Goal: Information Seeking & Learning: Learn about a topic

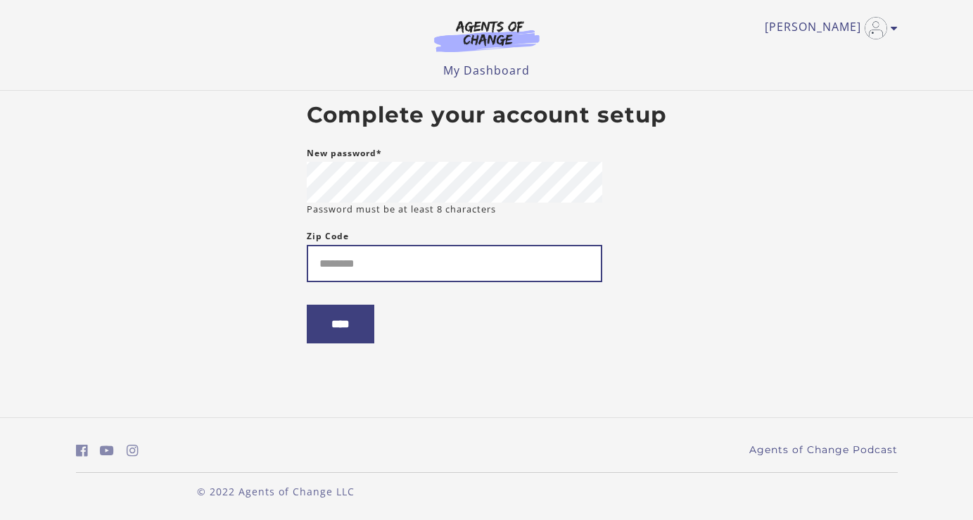
click at [357, 263] on input "Zip Code" at bounding box center [454, 263] width 295 height 37
type input "*****"
click at [344, 327] on input "****" at bounding box center [341, 324] width 68 height 39
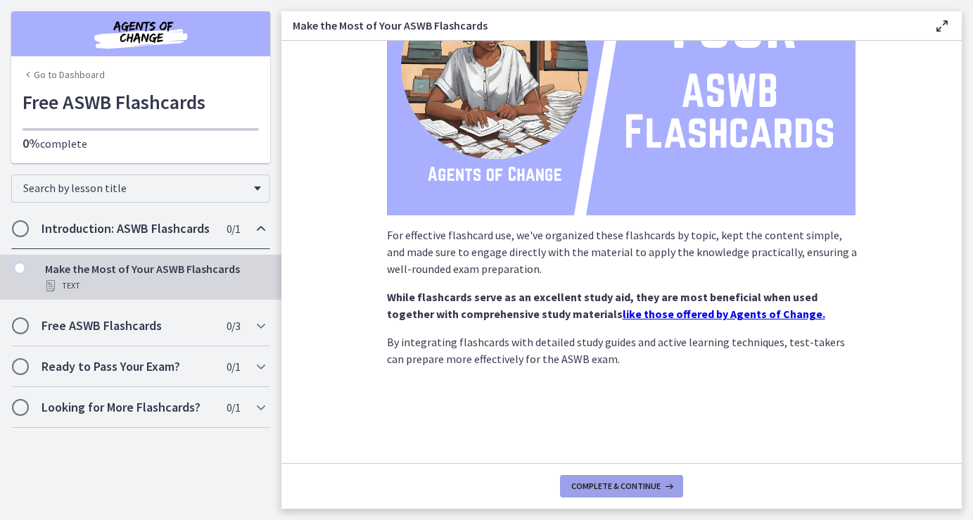
scroll to position [174, 0]
click at [639, 490] on span "Complete & continue" at bounding box center [615, 485] width 89 height 11
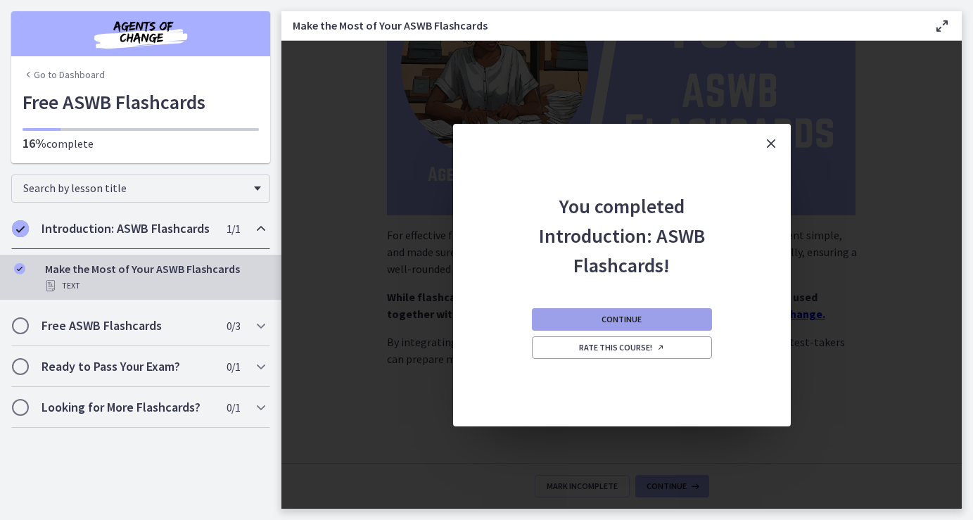
click at [605, 319] on span "Continue" at bounding box center [621, 319] width 40 height 11
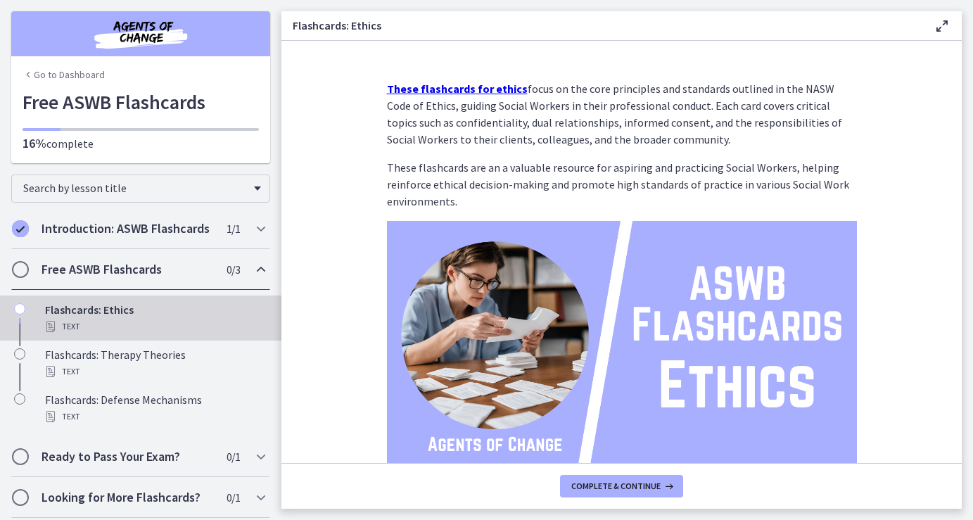
click at [470, 91] on strong "These flashcards for ethics" at bounding box center [457, 89] width 141 height 14
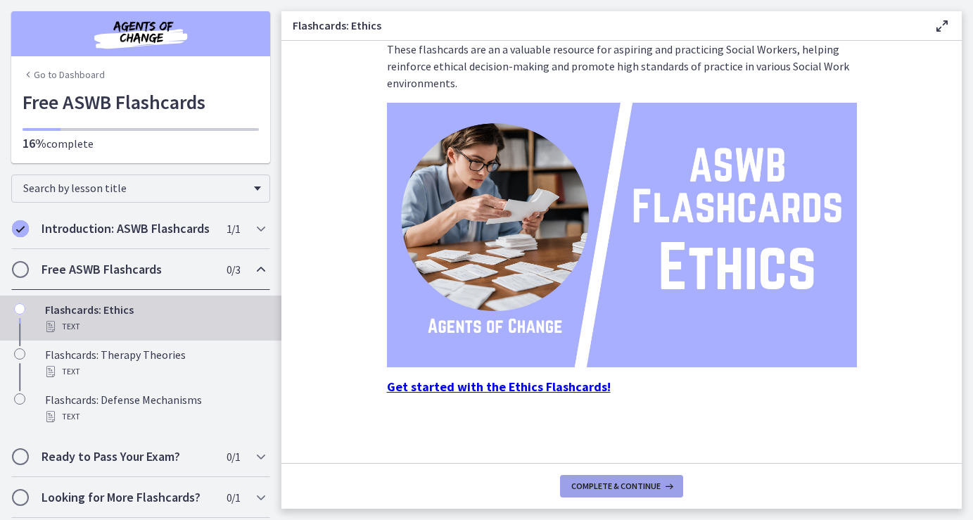
scroll to position [118, 0]
click at [642, 485] on span "Complete & continue" at bounding box center [615, 485] width 89 height 11
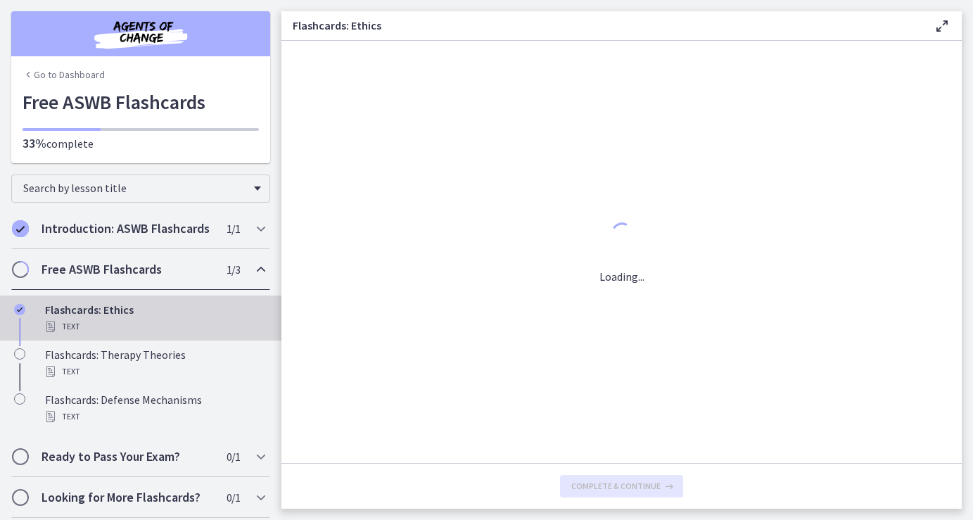
scroll to position [0, 0]
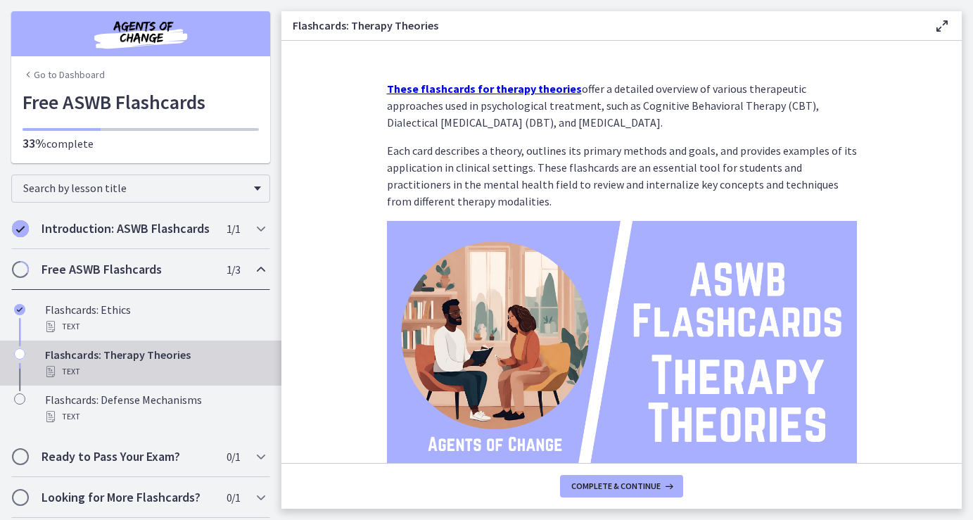
click at [547, 89] on strong "These flashcards for therapy theories" at bounding box center [484, 89] width 195 height 14
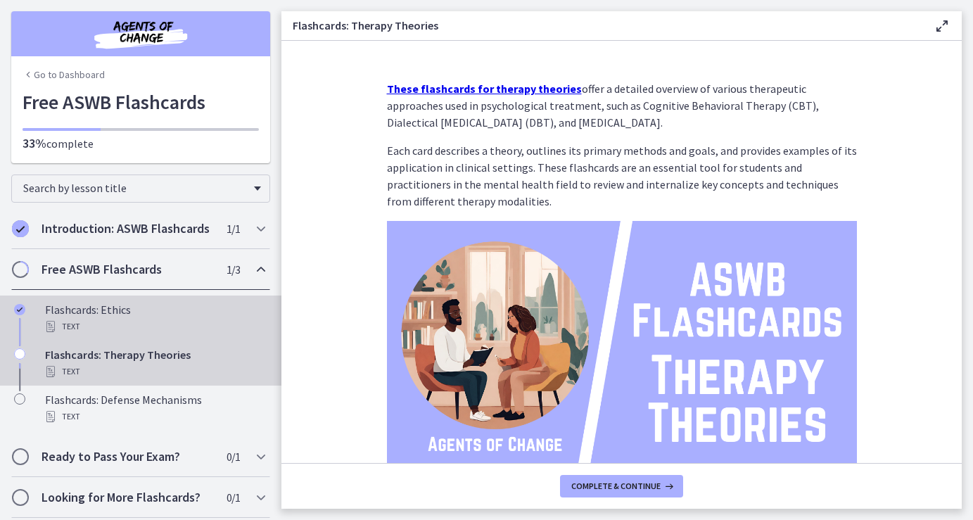
click at [86, 319] on div "Text" at bounding box center [154, 326] width 219 height 17
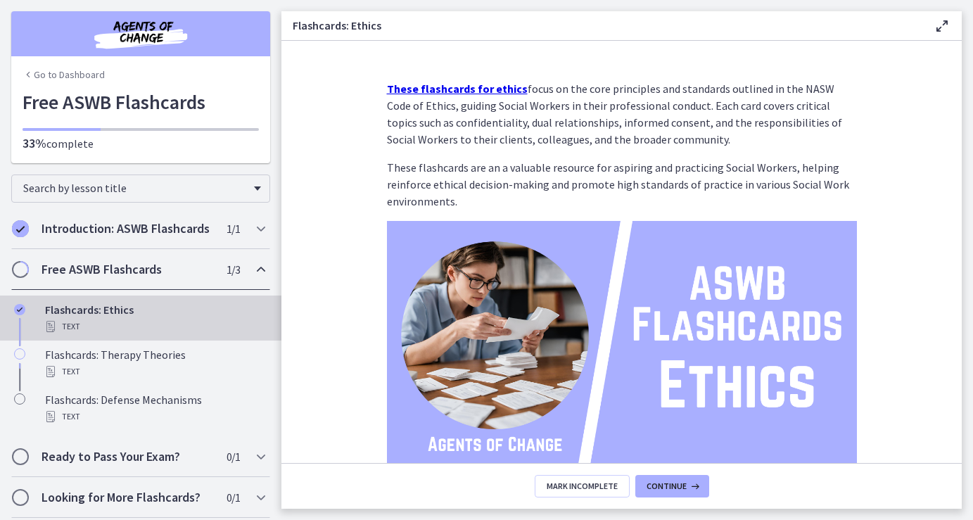
click at [459, 89] on strong "These flashcards for ethics" at bounding box center [457, 89] width 141 height 14
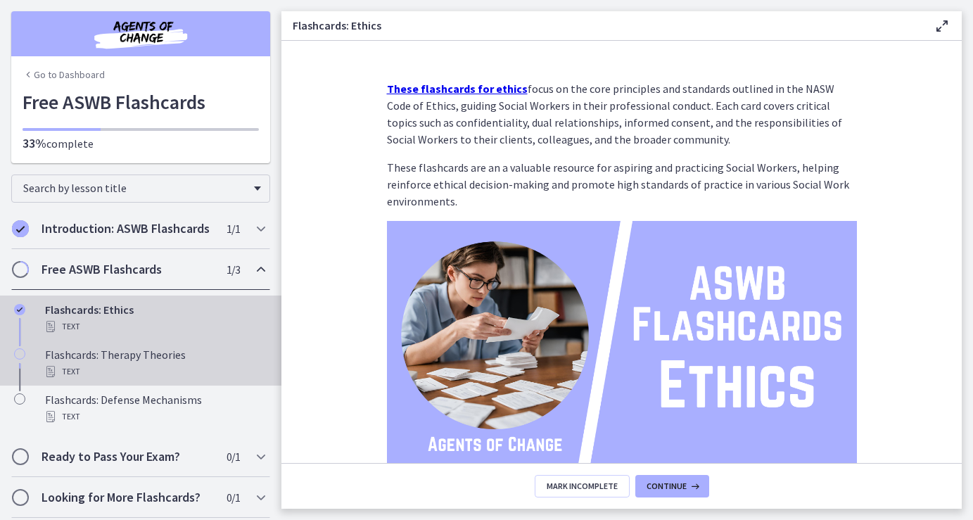
click at [155, 354] on div "Flashcards: Therapy Theories Text" at bounding box center [154, 363] width 219 height 34
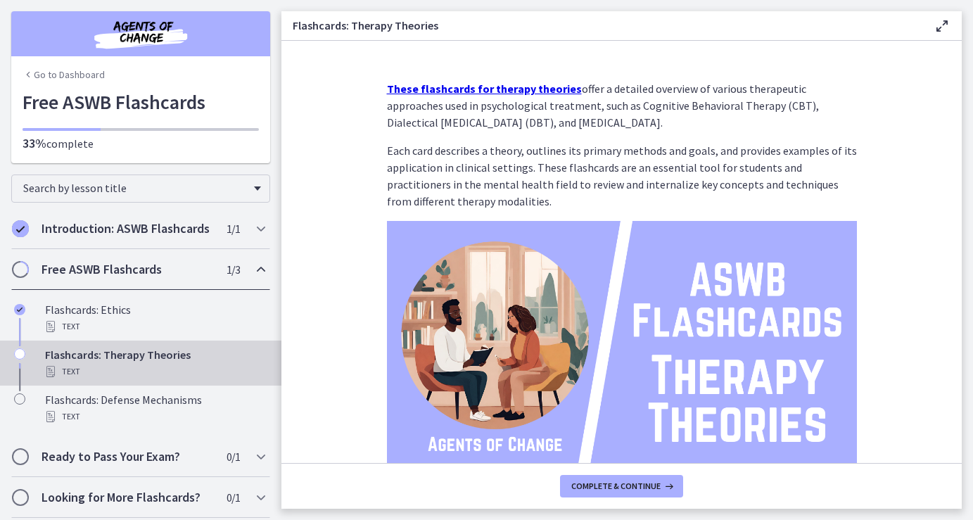
click at [495, 88] on strong "These flashcards for therapy theories" at bounding box center [484, 89] width 195 height 14
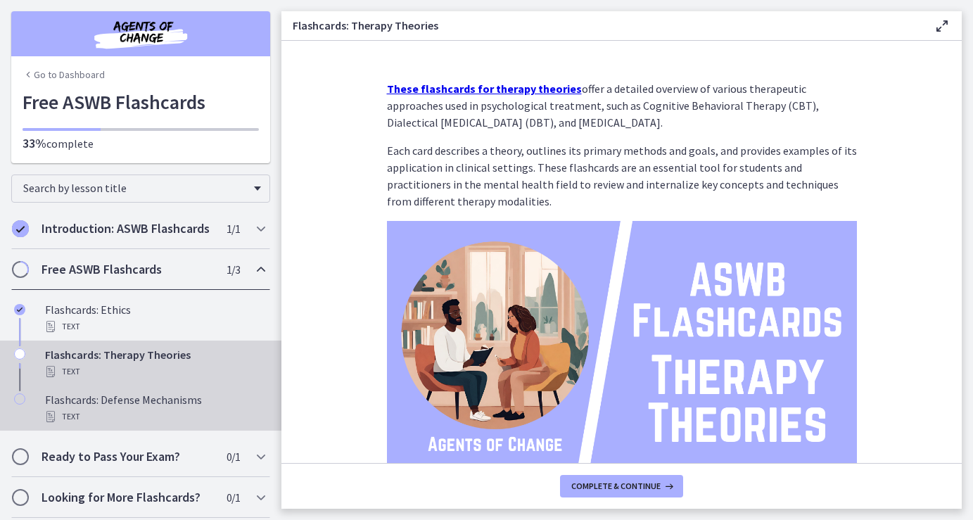
click at [109, 402] on div "Flashcards: Defense Mechanisms Text" at bounding box center [154, 408] width 219 height 34
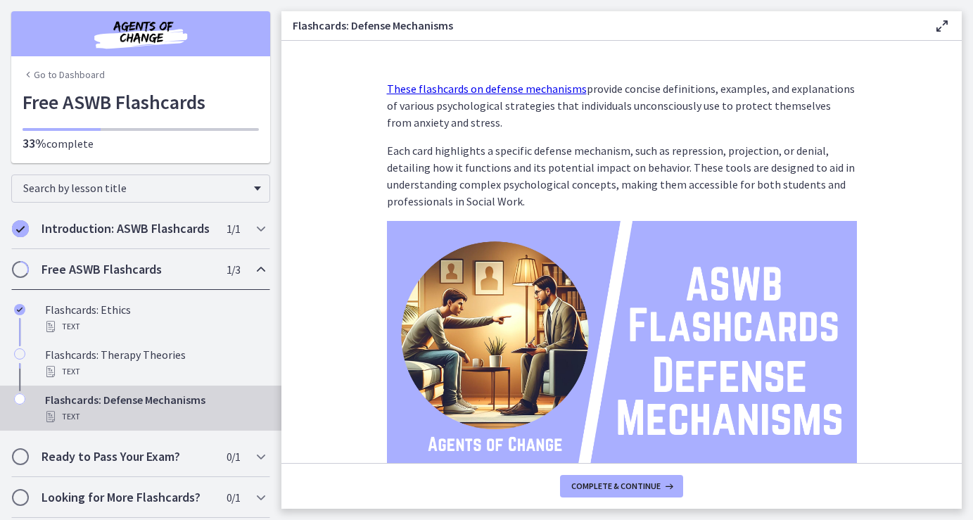
click at [480, 89] on link "These flashcards on defense mechanisms" at bounding box center [487, 89] width 200 height 14
click at [661, 489] on icon at bounding box center [668, 485] width 14 height 11
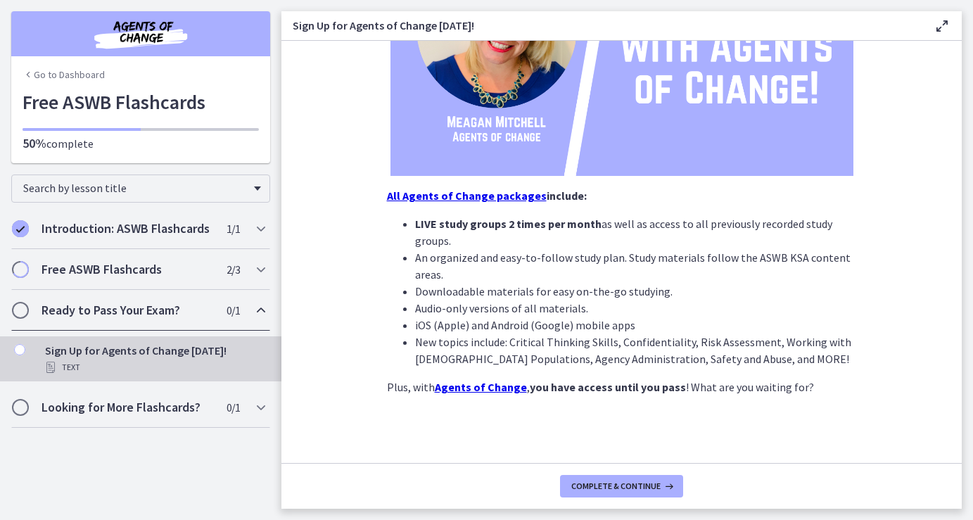
scroll to position [267, 0]
click at [601, 484] on span "Complete & continue" at bounding box center [615, 485] width 89 height 11
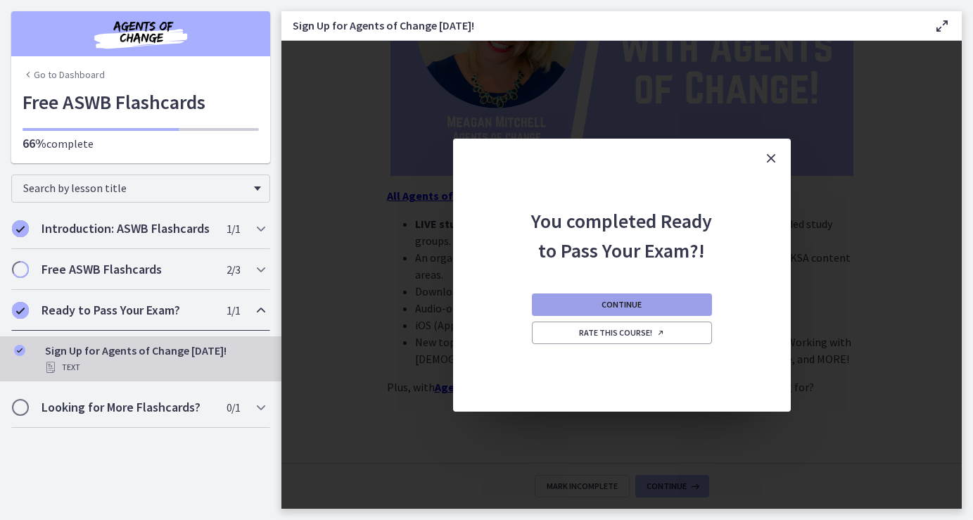
click at [642, 308] on button "Continue" at bounding box center [622, 304] width 180 height 23
